Goal: Use online tool/utility: Utilize a website feature to perform a specific function

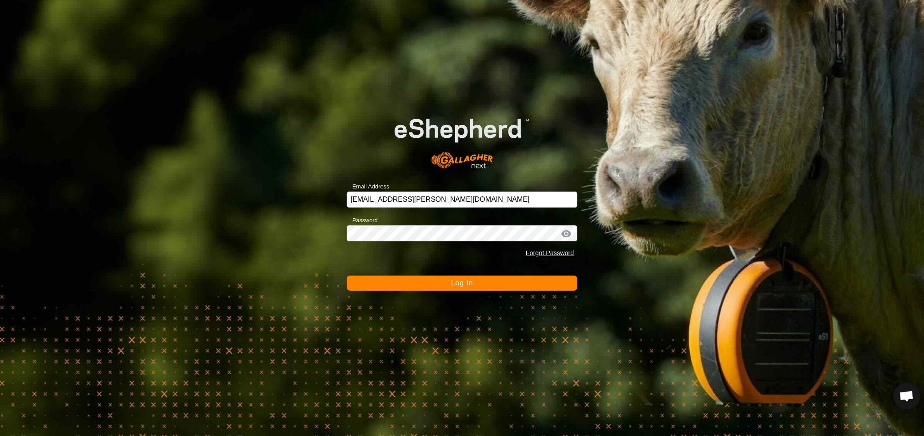
drag, startPoint x: 512, startPoint y: 284, endPoint x: 476, endPoint y: 284, distance: 36.0
click at [512, 284] on button "Log In" at bounding box center [462, 283] width 231 height 15
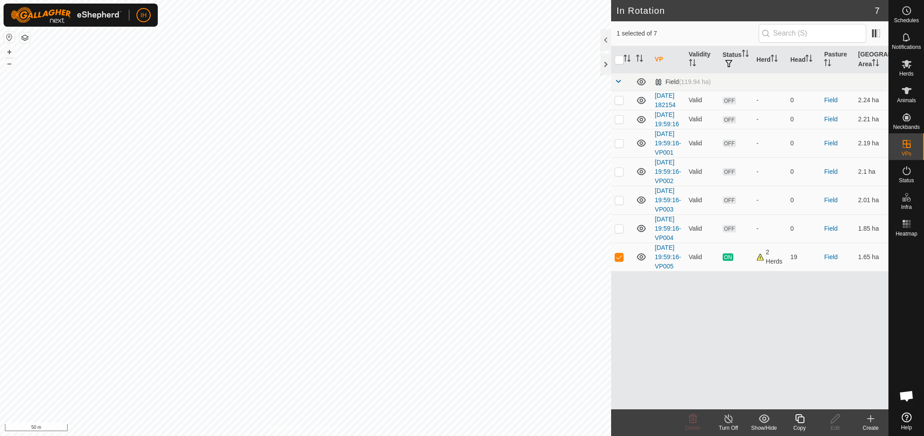
click at [802, 420] on icon at bounding box center [799, 418] width 11 height 11
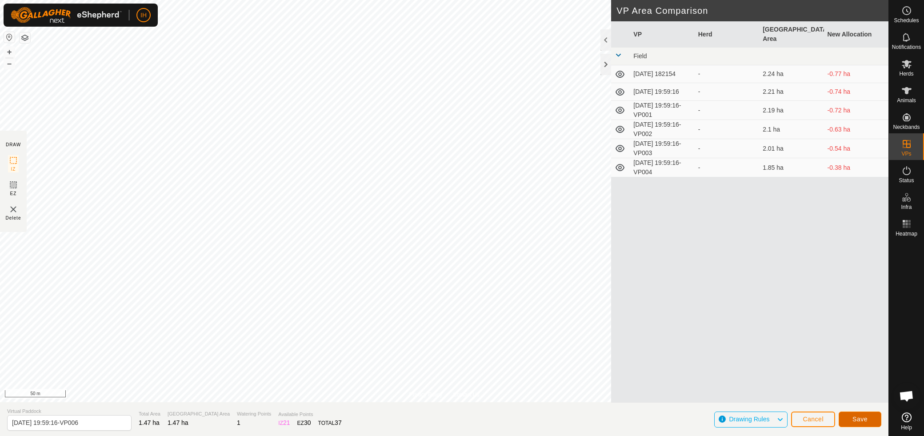
click at [868, 420] on button "Save" at bounding box center [860, 419] width 43 height 16
